Goal: Information Seeking & Learning: Learn about a topic

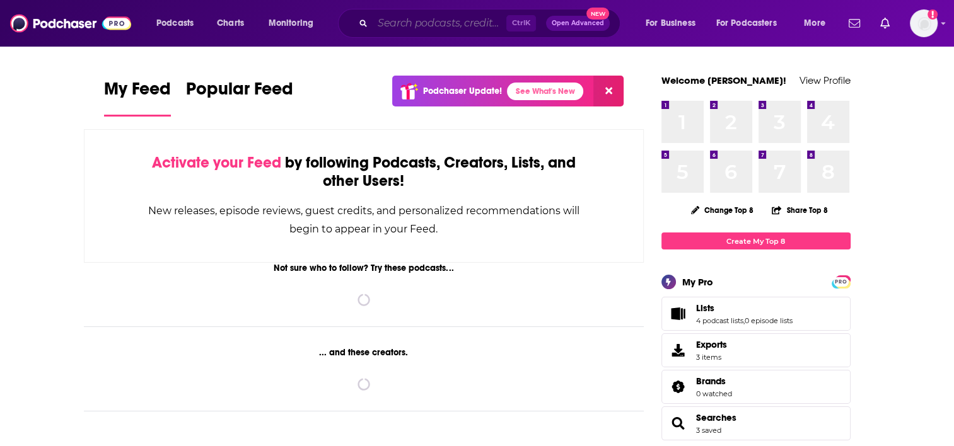
click at [457, 23] on input "Search podcasts, credits, & more..." at bounding box center [440, 23] width 134 height 20
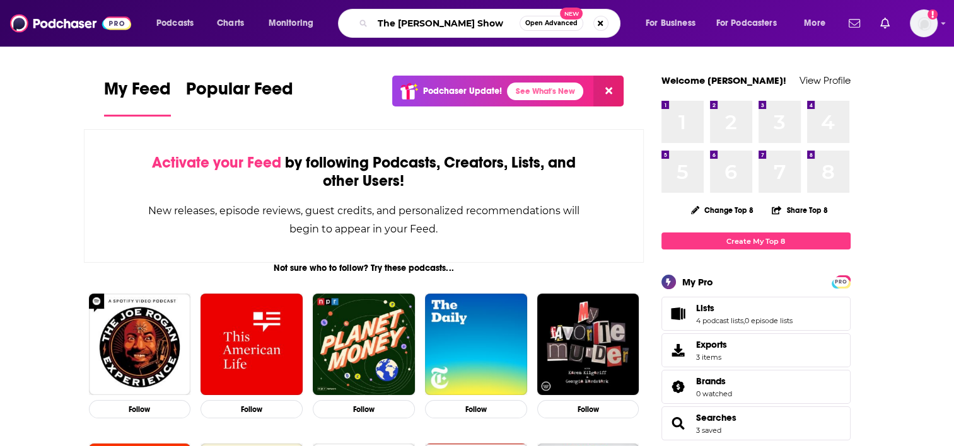
type input "The [PERSON_NAME] Show"
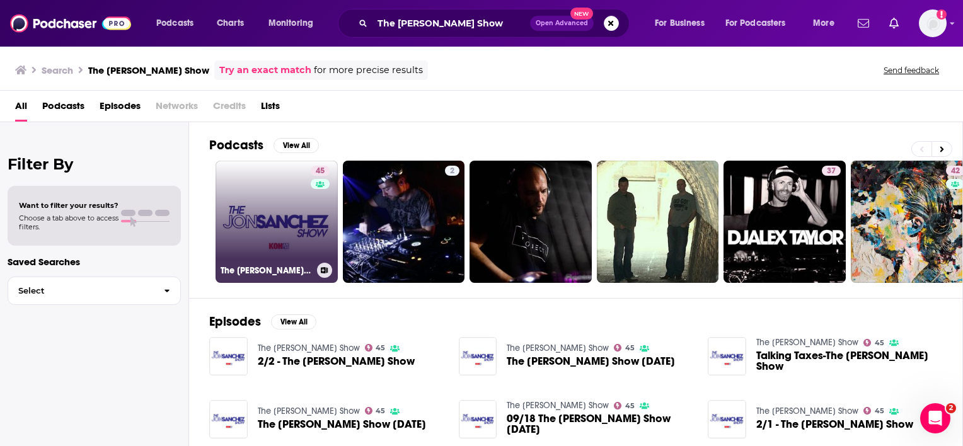
click at [268, 221] on link "45 The Jon Sanchez Show" at bounding box center [277, 222] width 122 height 122
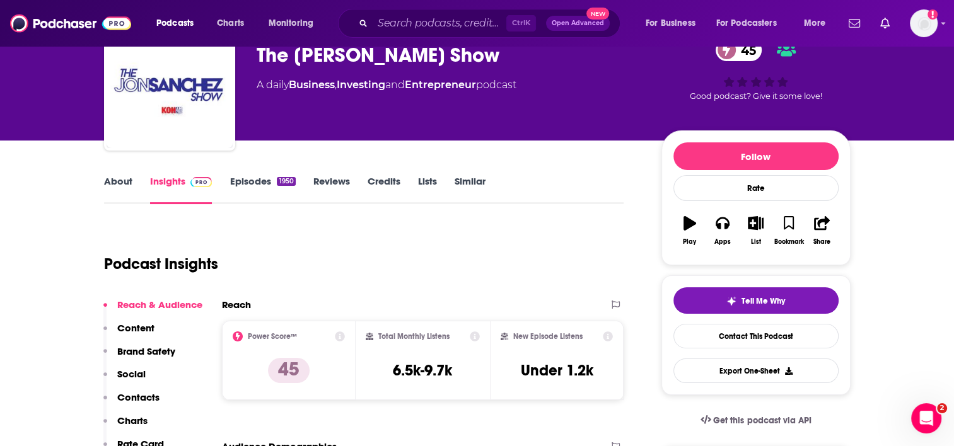
scroll to position [63, 0]
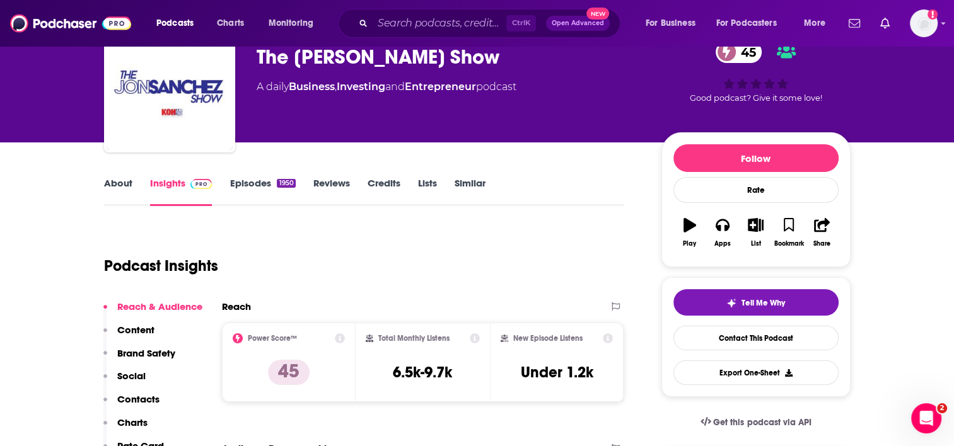
click at [121, 189] on link "About" at bounding box center [118, 191] width 28 height 29
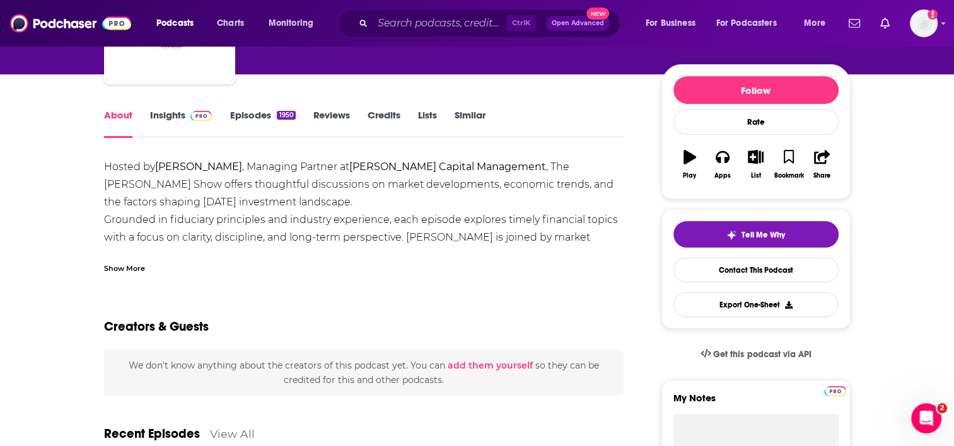
scroll to position [63, 0]
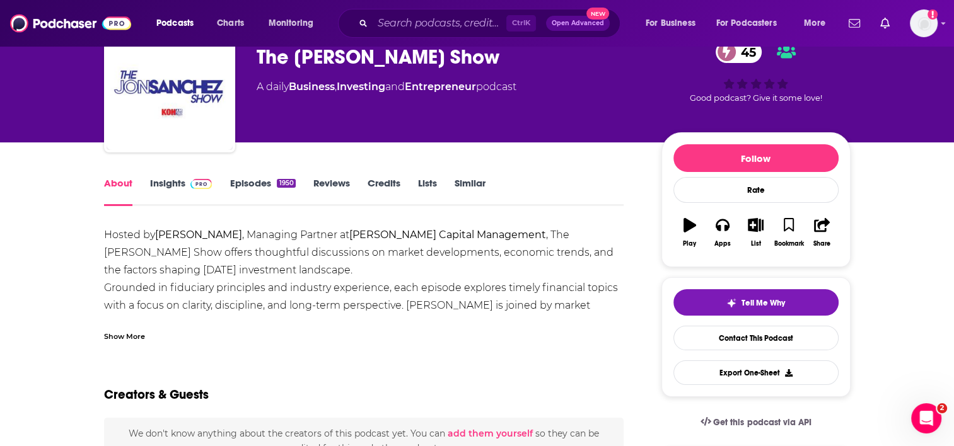
click at [168, 182] on link "Insights" at bounding box center [181, 191] width 62 height 29
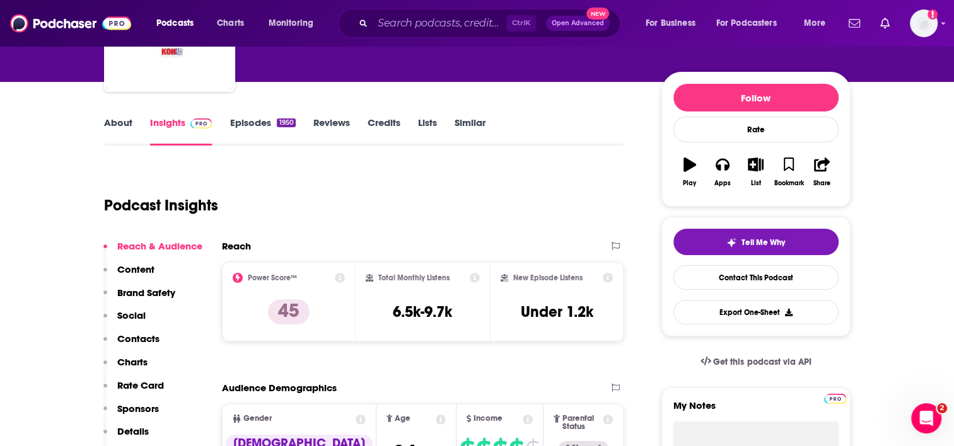
scroll to position [126, 0]
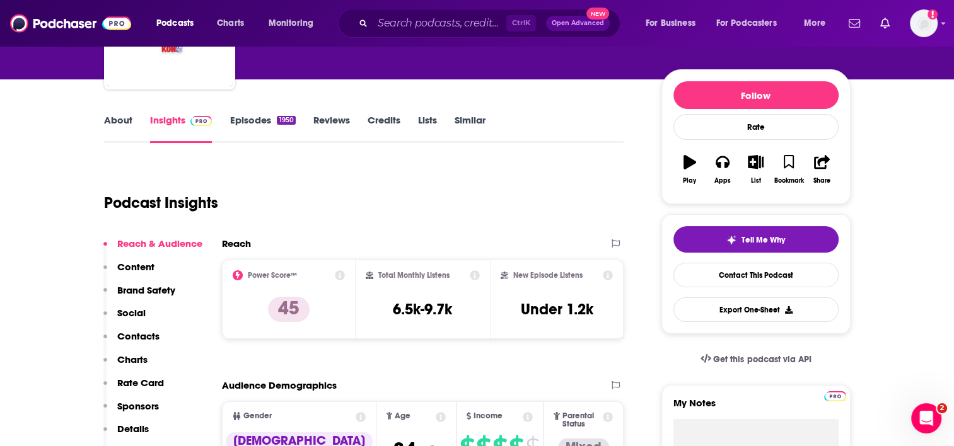
click at [247, 121] on link "Episodes 1950" at bounding box center [262, 128] width 66 height 29
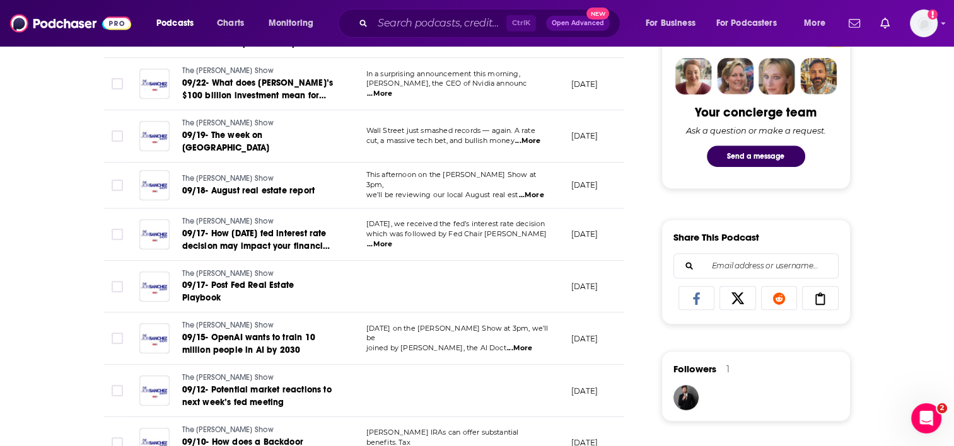
scroll to position [630, 0]
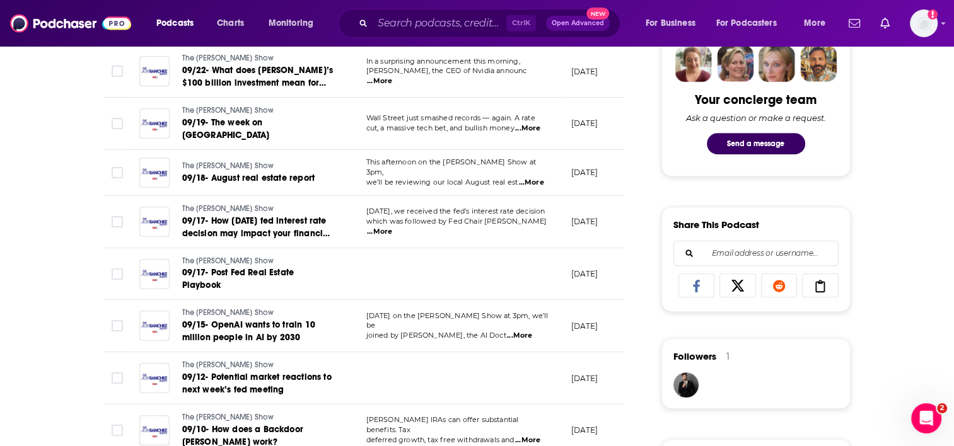
click at [392, 76] on span "...More" at bounding box center [379, 81] width 25 height 10
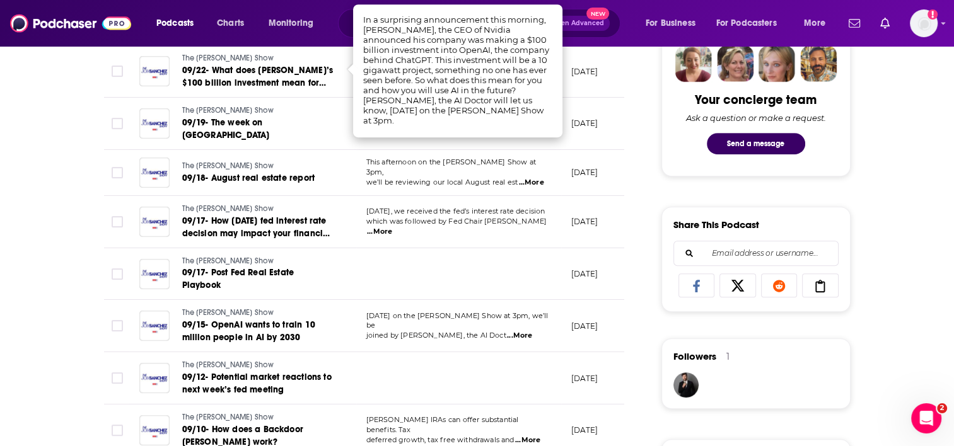
click at [392, 227] on span "...More" at bounding box center [379, 232] width 25 height 10
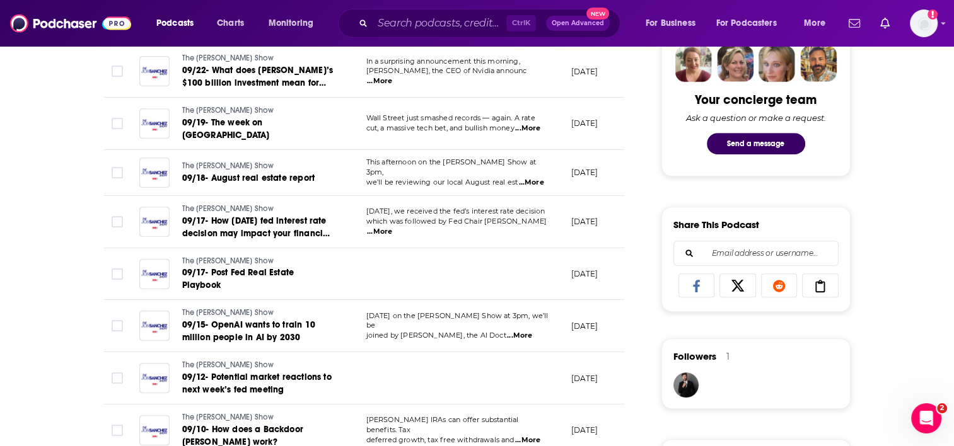
click at [529, 323] on td "Today on the Jon Sanchez Show at 3pm, we’ll be joined by Dr. Dennis Sanchez, th…" at bounding box center [458, 326] width 205 height 52
click at [529, 331] on span "...More" at bounding box center [519, 336] width 25 height 10
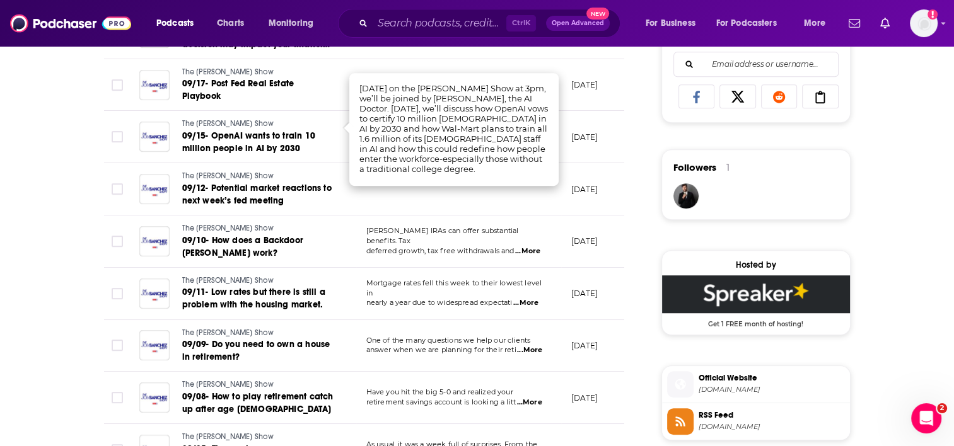
scroll to position [882, 0]
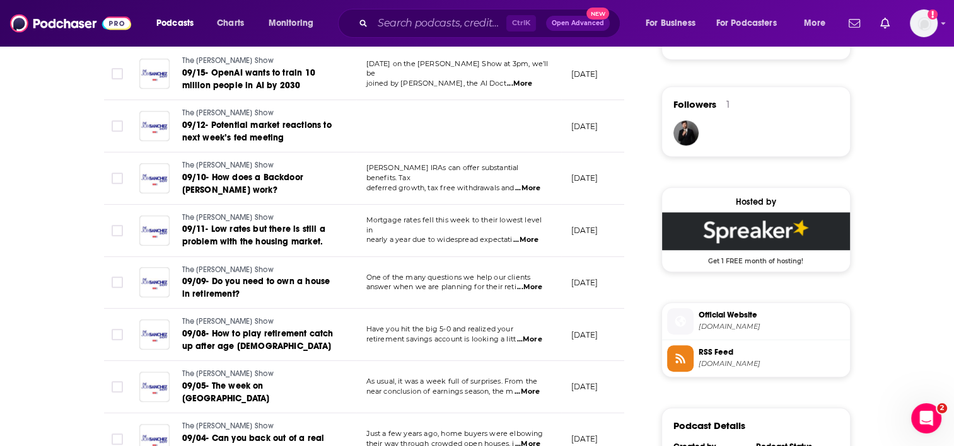
click at [529, 176] on td "Roth IRAs can offer substantial benefits. Tax deferred growth, tax free withdra…" at bounding box center [458, 179] width 205 height 52
click at [528, 183] on span "...More" at bounding box center [527, 188] width 25 height 10
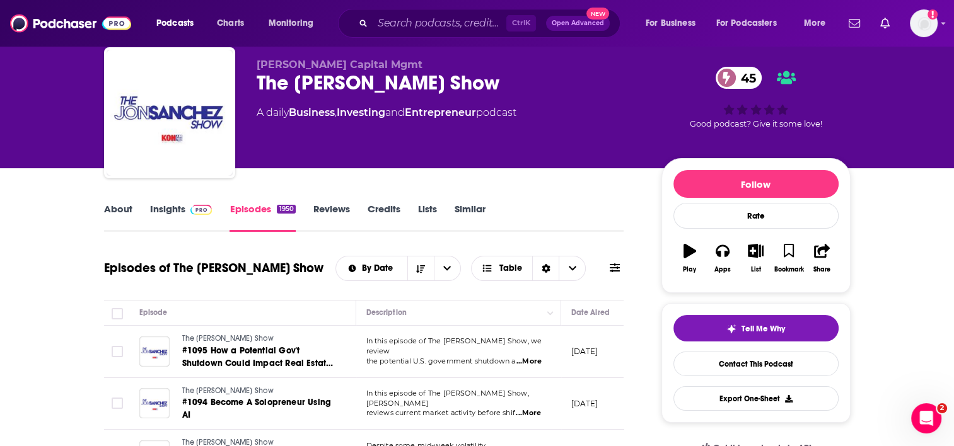
scroll to position [0, 0]
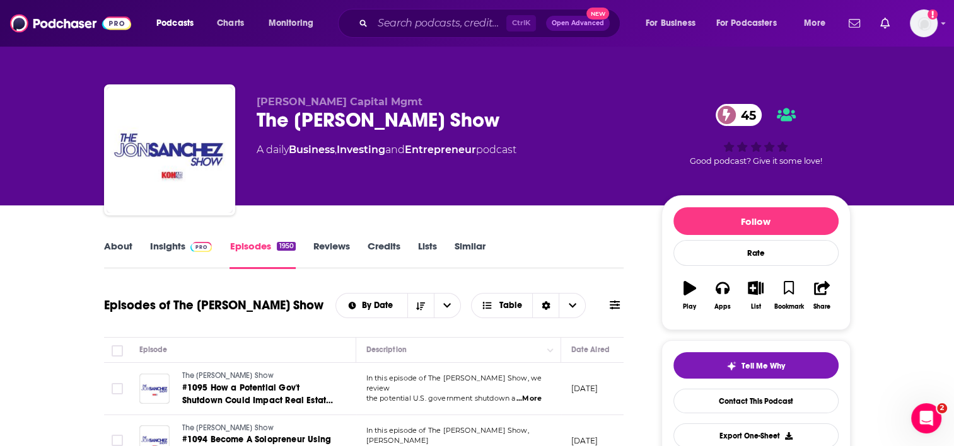
click at [115, 243] on link "About" at bounding box center [118, 254] width 28 height 29
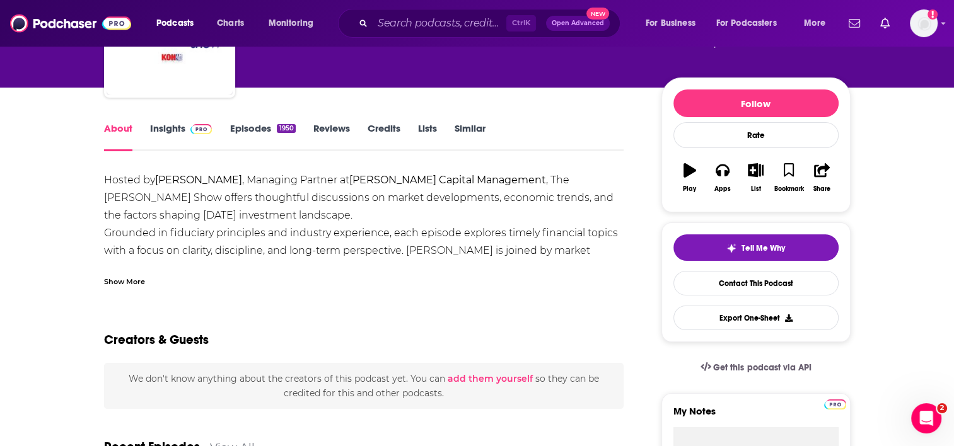
scroll to position [126, 0]
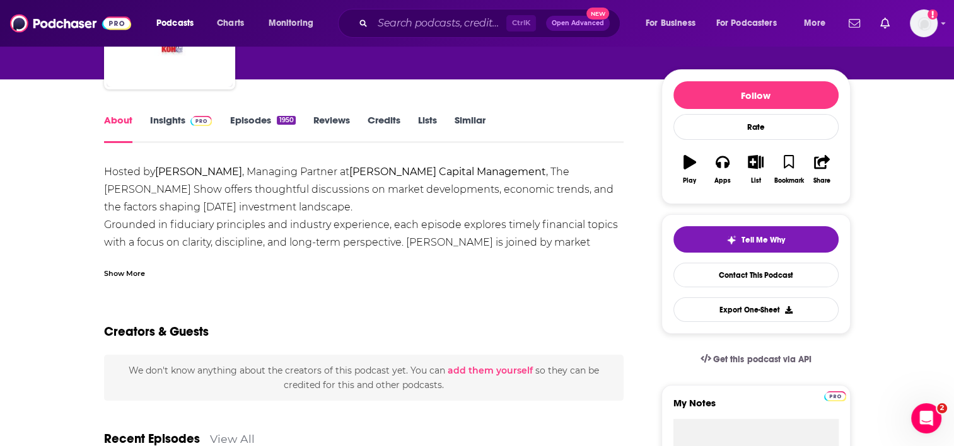
click at [130, 267] on div "Show More" at bounding box center [124, 273] width 41 height 12
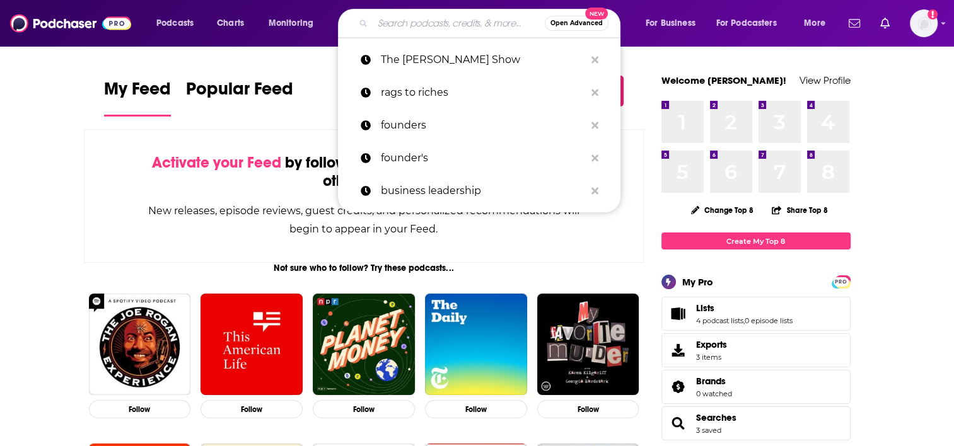
click at [454, 18] on input "Search podcasts, credits, & more..." at bounding box center [459, 23] width 172 height 20
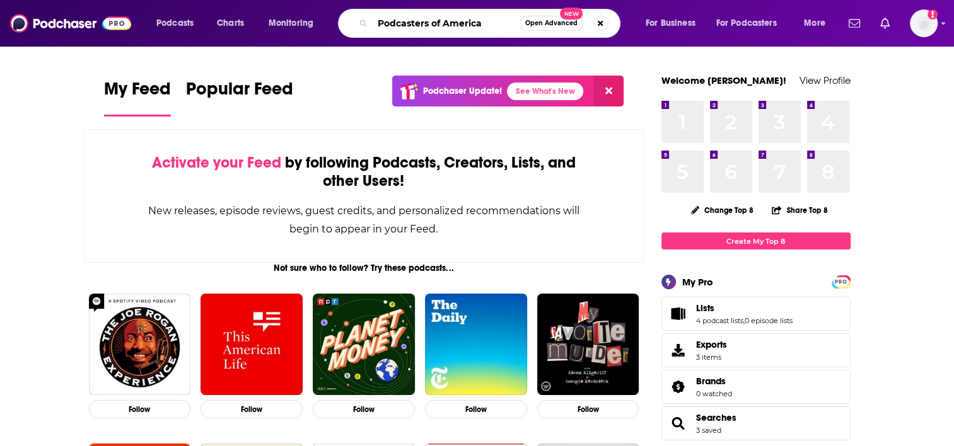
type input "Podcasters of America"
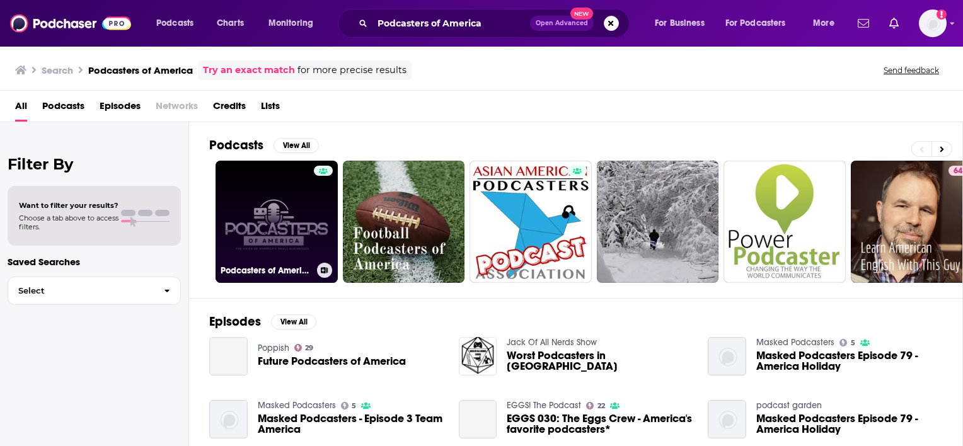
click at [297, 207] on link "Podcasters of America" at bounding box center [277, 222] width 122 height 122
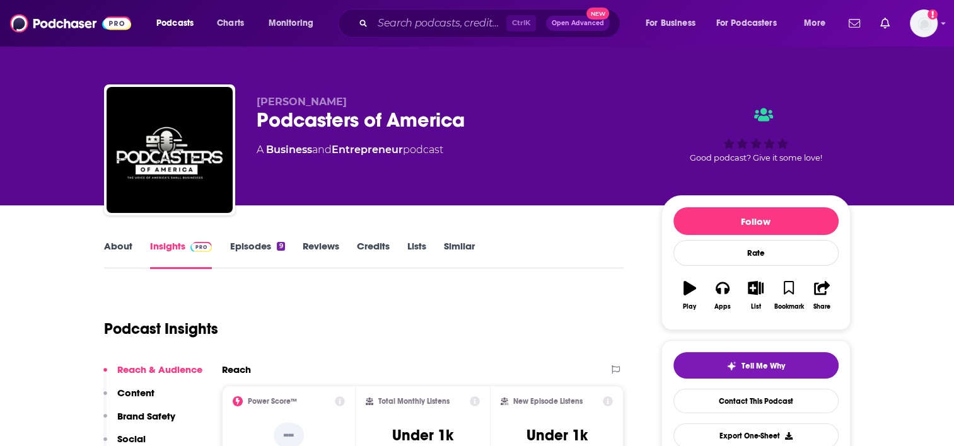
click at [112, 239] on div "About Insights Episodes 9 Reviews Credits Lists Similar" at bounding box center [364, 253] width 520 height 31
click at [118, 247] on link "About" at bounding box center [118, 254] width 28 height 29
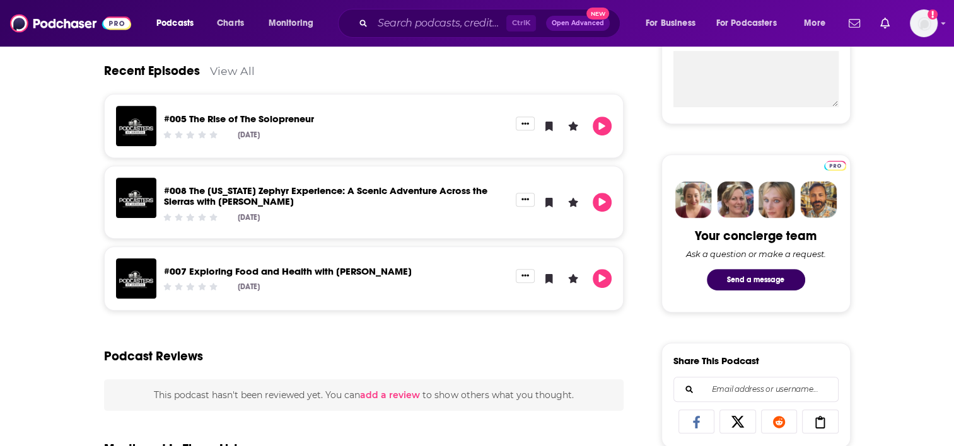
scroll to position [441, 0]
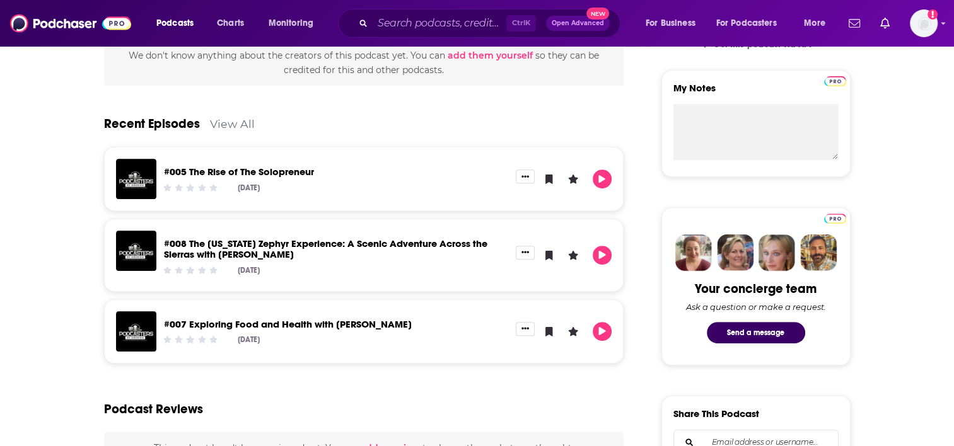
click at [243, 126] on link "View All" at bounding box center [232, 123] width 45 height 13
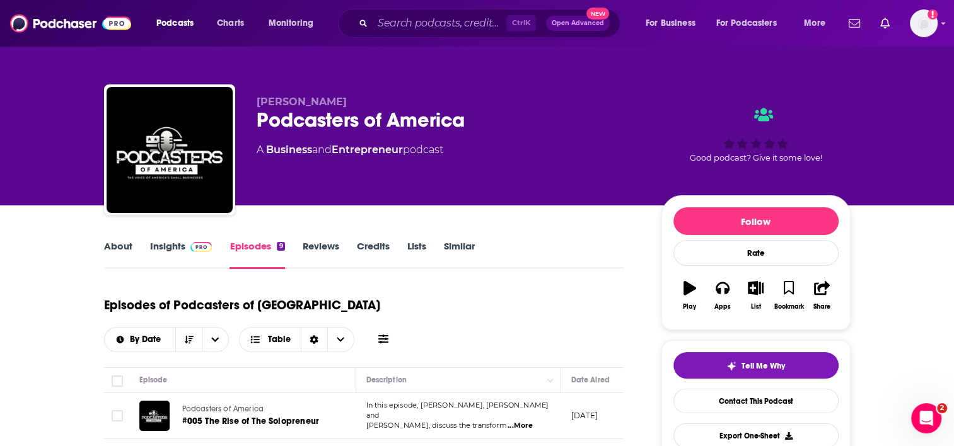
click at [183, 250] on link "Insights" at bounding box center [181, 254] width 62 height 29
